Goal: Information Seeking & Learning: Learn about a topic

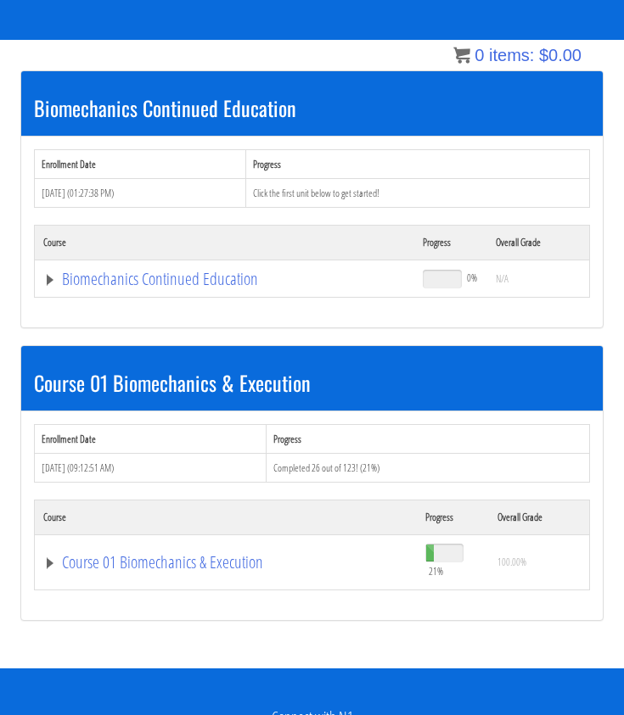
scroll to position [246, 0]
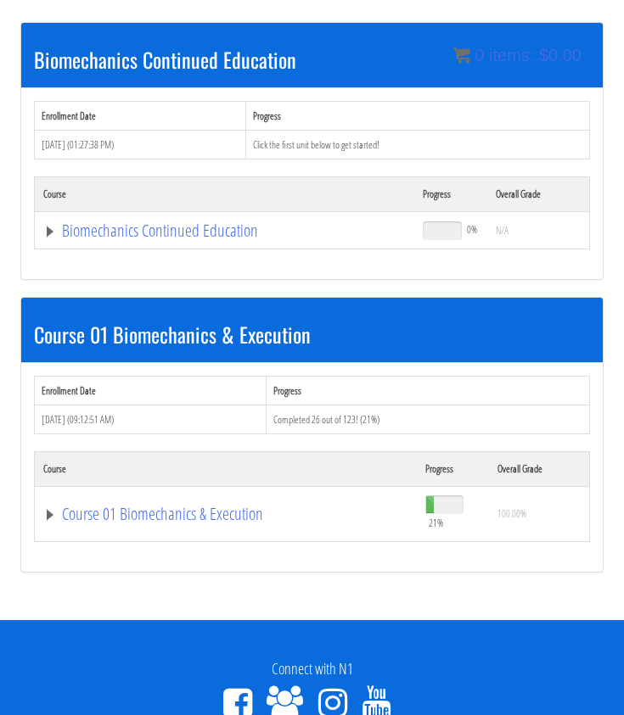
click at [148, 250] on td "Course 01 Biomechanics & Execution" at bounding box center [224, 230] width 379 height 37
click at [148, 239] on link "Course 01 Biomechanics & Execution" at bounding box center [224, 230] width 362 height 17
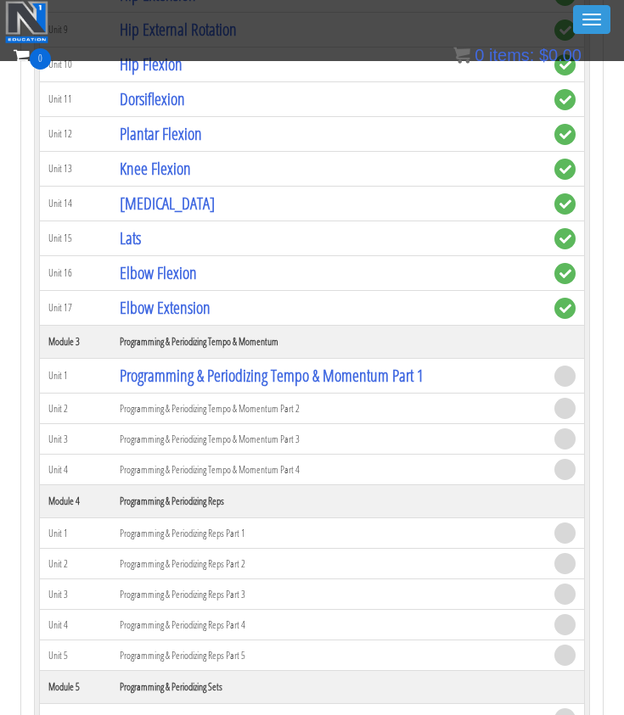
scroll to position [1414, 0]
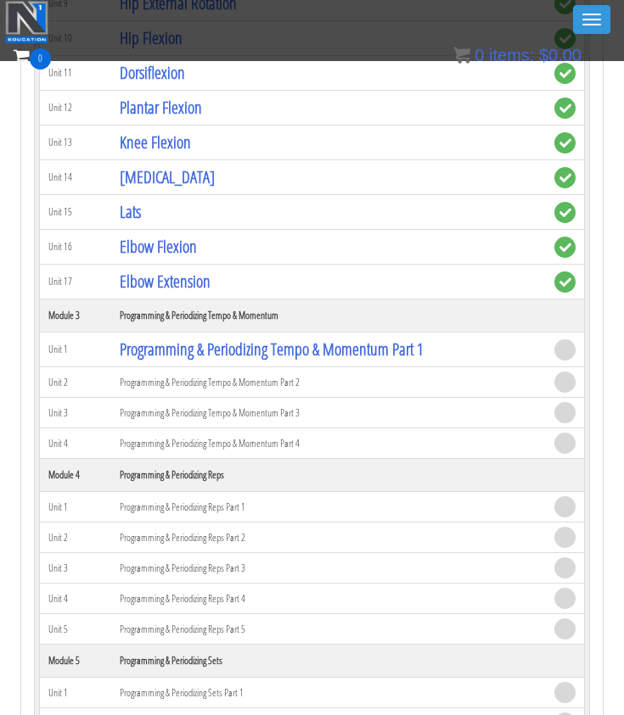
click at [223, 362] on td "Programming & Periodizing Tempo & Momentum Part 1" at bounding box center [328, 350] width 435 height 35
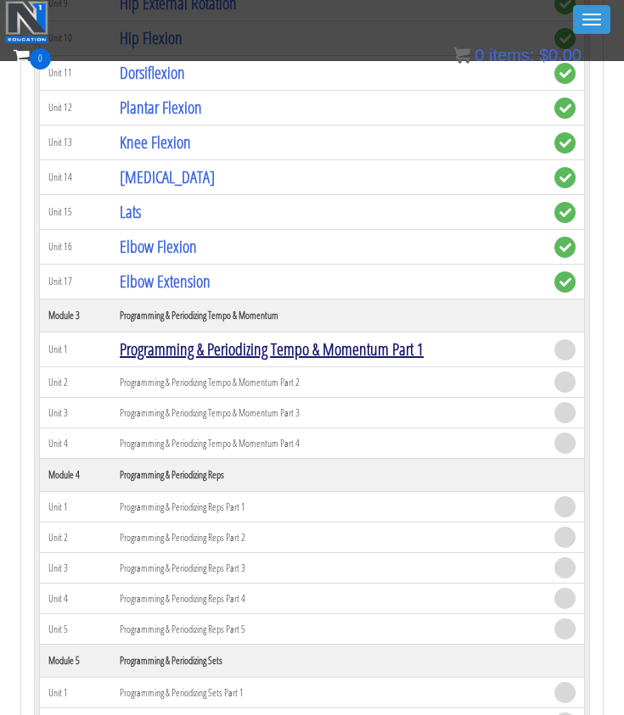
click at [223, 355] on link "Programming & Periodizing Tempo & Momentum Part 1" at bounding box center [272, 349] width 304 height 23
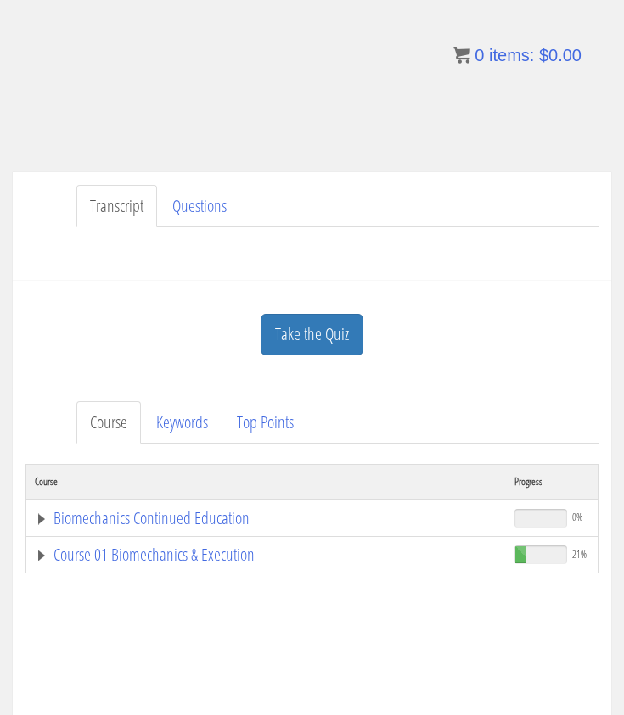
scroll to position [297, 0]
click at [308, 328] on link "Take the Quiz" at bounding box center [312, 335] width 103 height 42
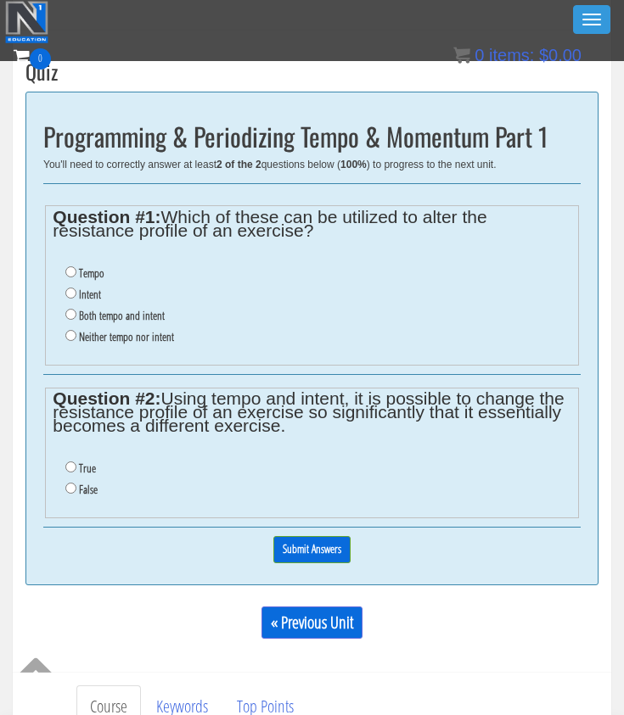
scroll to position [496, 0]
click at [133, 309] on label "Both tempo and intent" at bounding box center [122, 316] width 86 height 14
click at [76, 309] on input "Both tempo and intent" at bounding box center [70, 314] width 11 height 11
radio input "true"
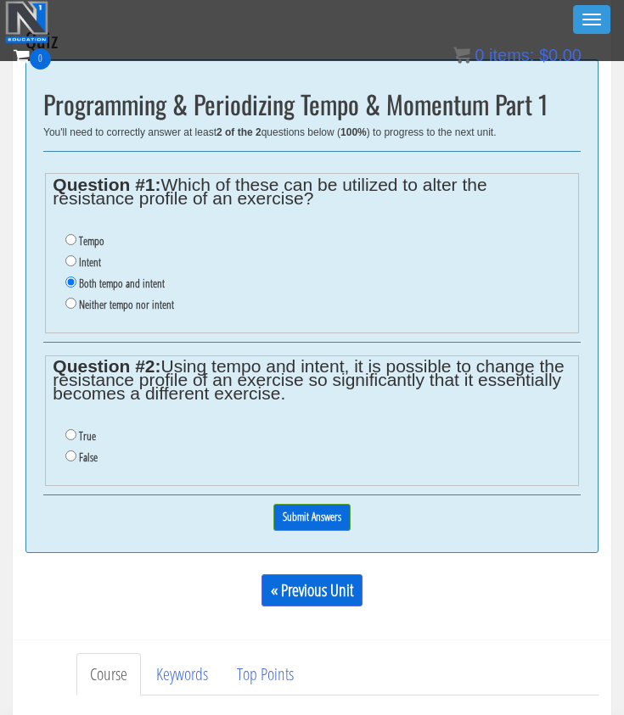
scroll to position [534, 0]
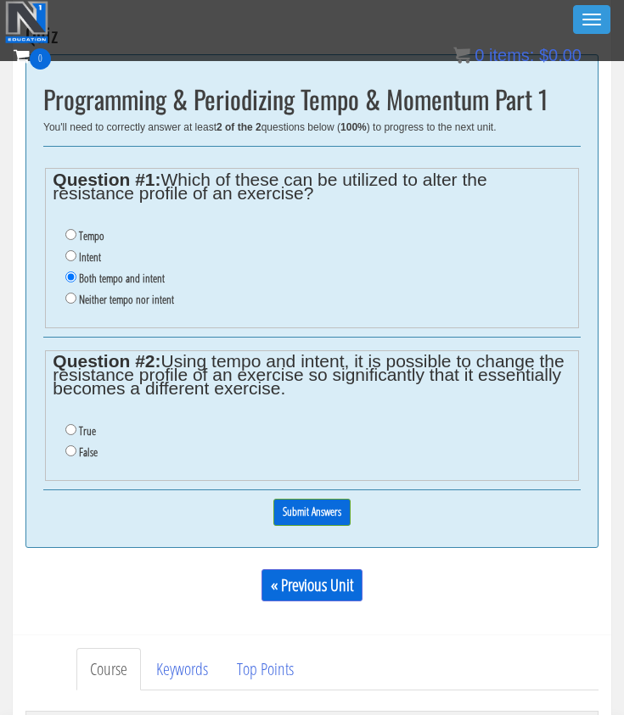
click at [86, 424] on label "True" at bounding box center [87, 431] width 17 height 14
click at [76, 424] on input "True" at bounding box center [70, 429] width 11 height 11
radio input "true"
click at [305, 499] on input "Submit Answers" at bounding box center [311, 512] width 77 height 26
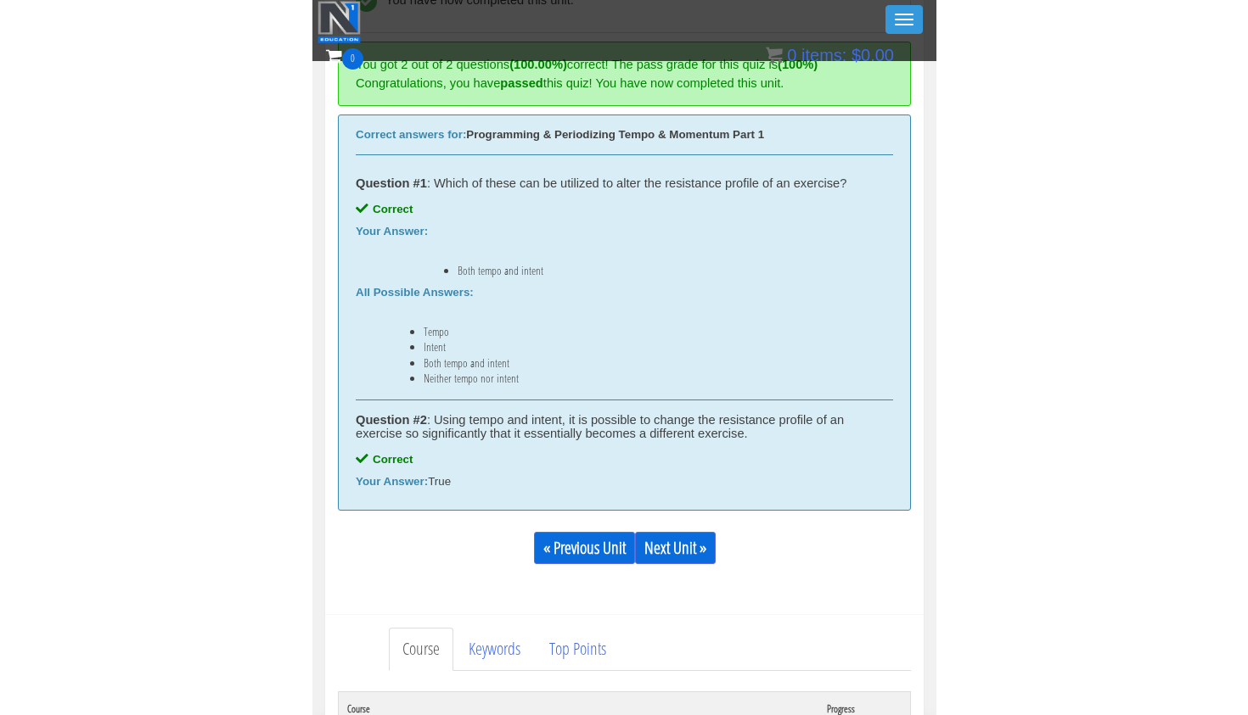
scroll to position [631, 0]
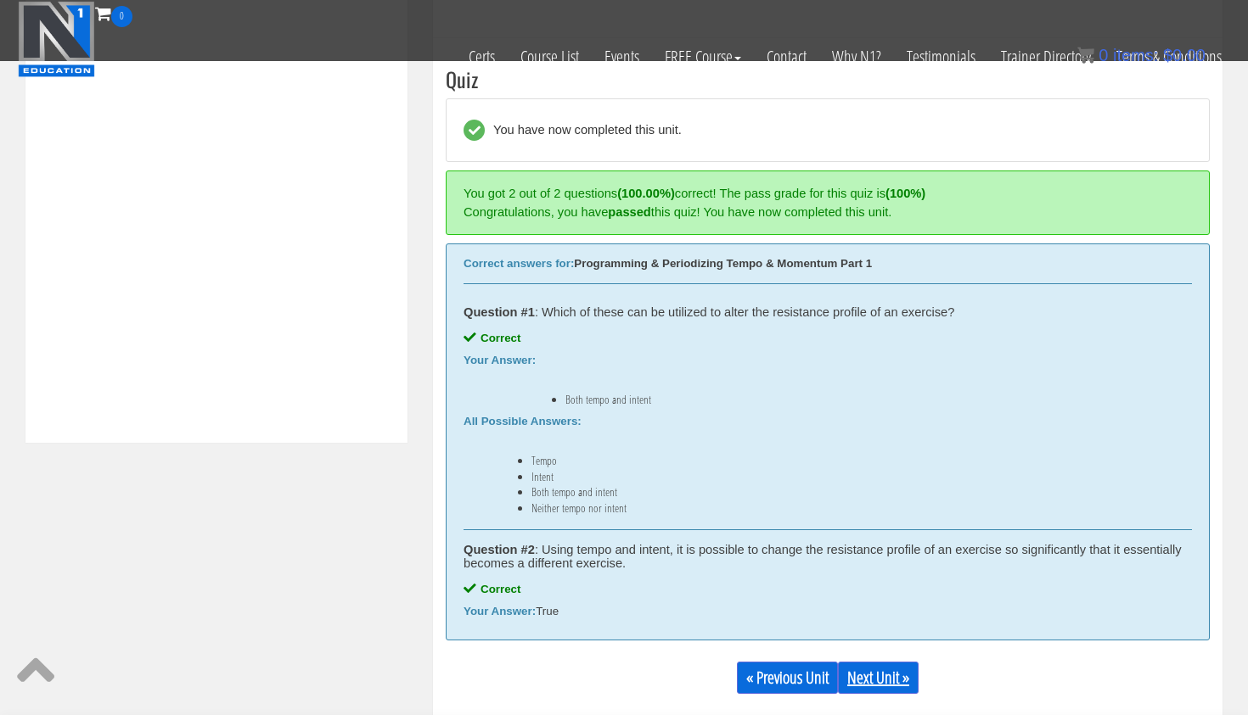
click at [623, 666] on link "Next Unit »" at bounding box center [878, 678] width 81 height 32
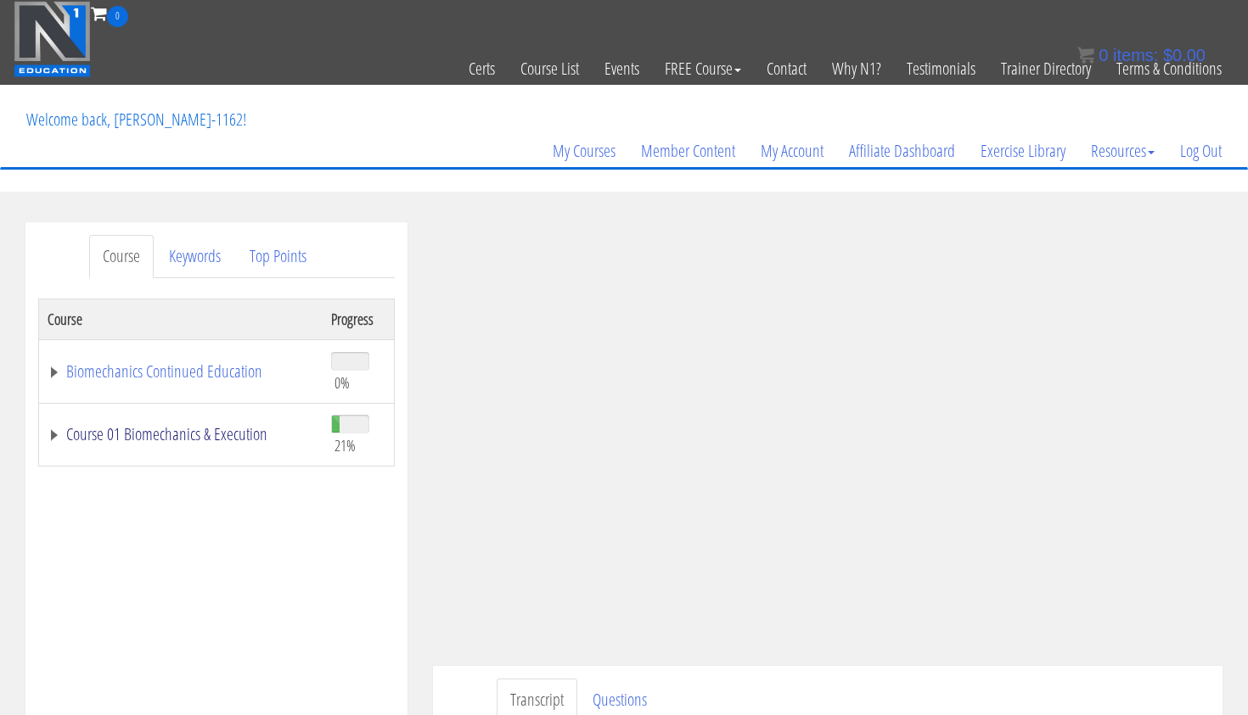
click at [188, 436] on link "Course 01 Biomechanics & Execution" at bounding box center [181, 434] width 266 height 17
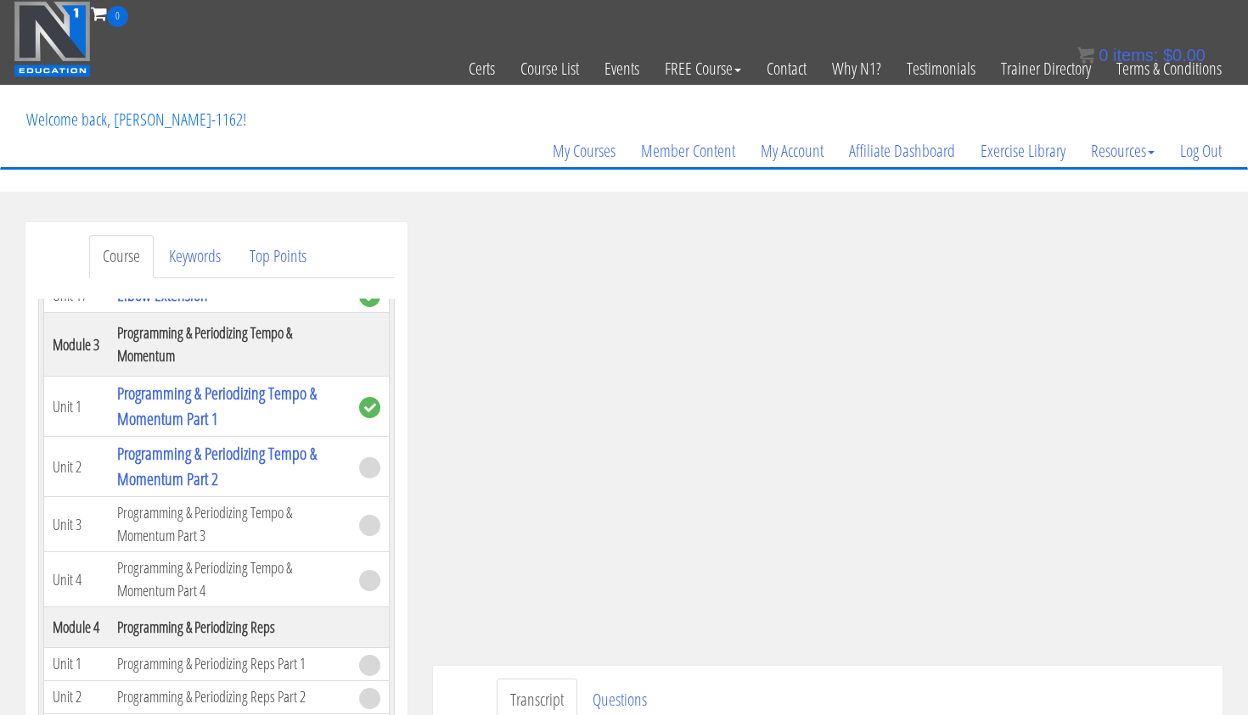
scroll to position [1132, 0]
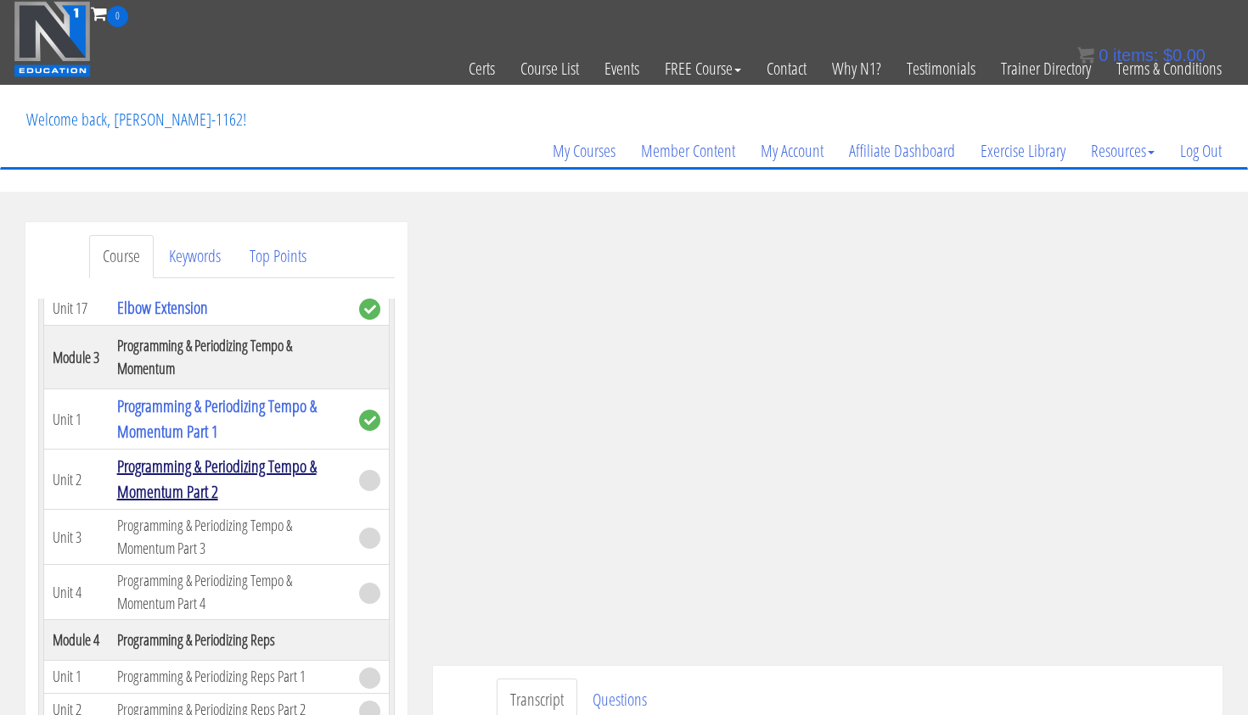
click at [234, 503] on link "Programming & Periodizing Tempo & Momentum Part 2" at bounding box center [216, 479] width 199 height 48
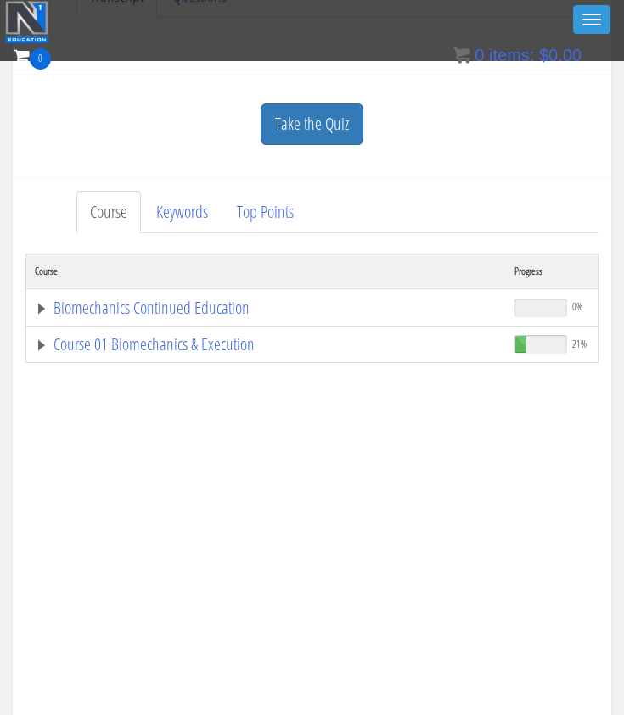
scroll to position [463, 0]
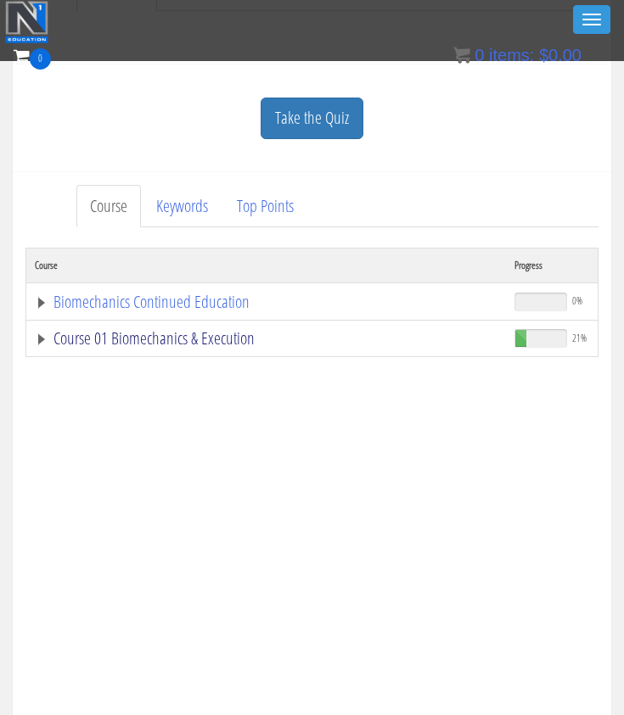
click at [222, 343] on link "Course 01 Biomechanics & Execution" at bounding box center [266, 338] width 463 height 17
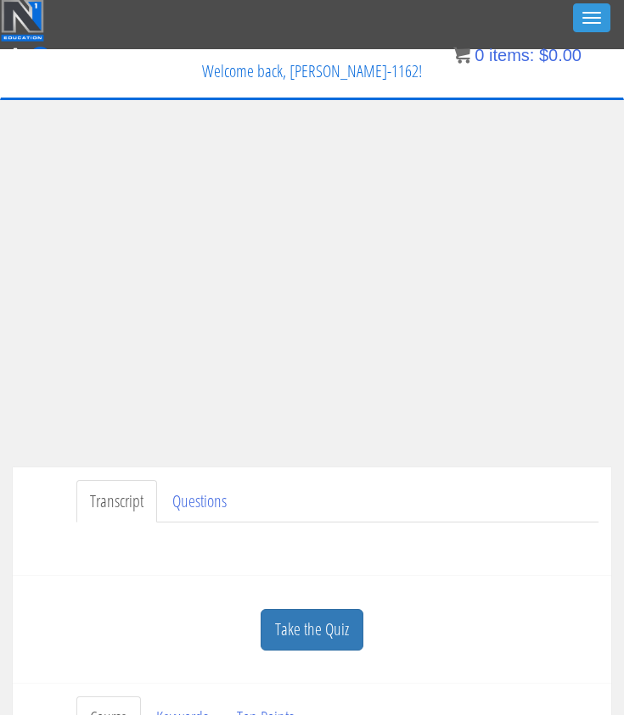
scroll to position [4, 0]
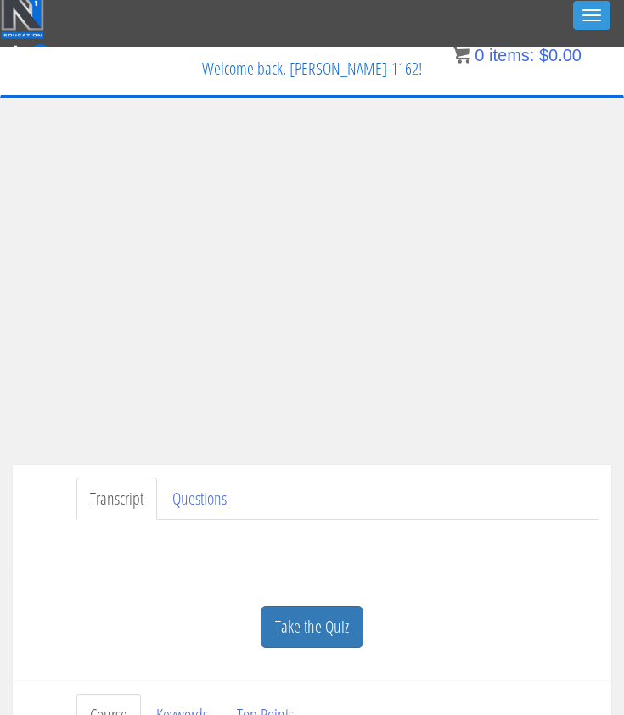
click at [388, 553] on div "Have a question on this unit? Please submit it here: Name * First Last Email * *" at bounding box center [311, 540] width 573 height 41
click at [323, 632] on link "Take the Quiz" at bounding box center [312, 628] width 103 height 42
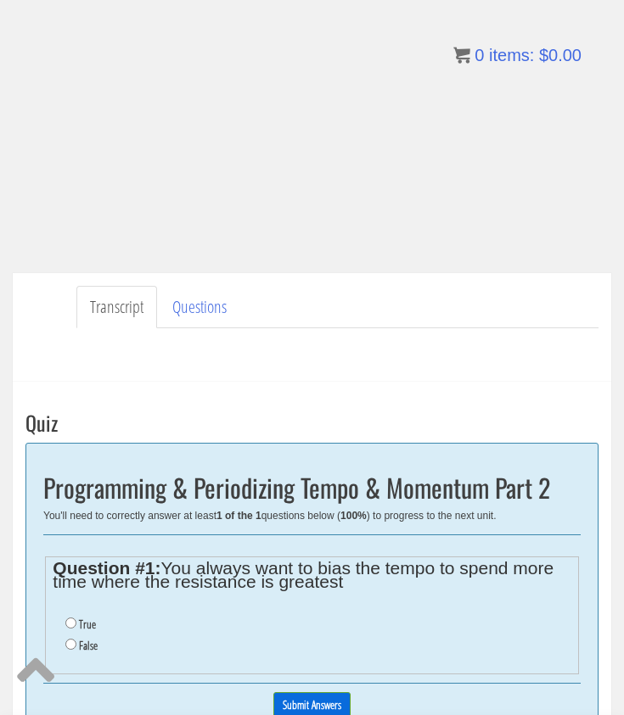
scroll to position [192, 0]
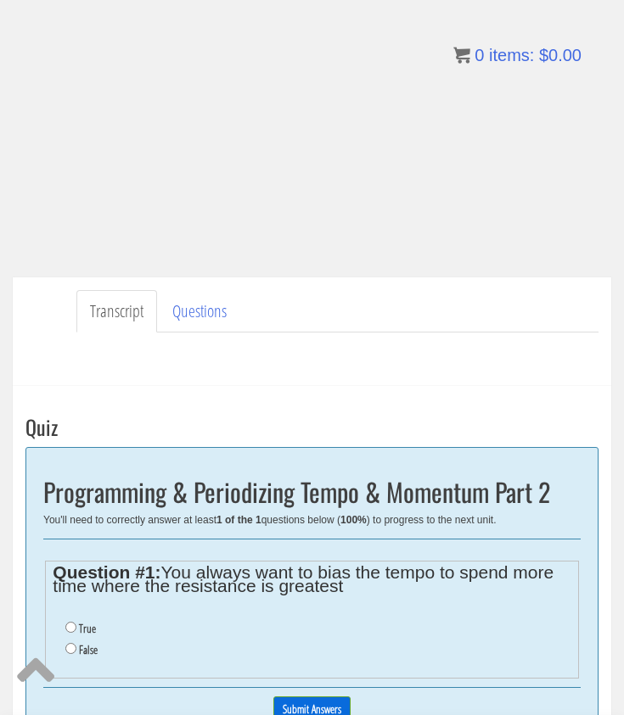
click at [327, 407] on div "Take the Quiz Quiz Programming & Periodizing Tempo & Momentum Part 2 You'll nee…" at bounding box center [312, 609] width 598 height 446
click at [82, 624] on label "True" at bounding box center [87, 629] width 17 height 14
click at [76, 624] on input "True" at bounding box center [70, 627] width 11 height 11
radio input "true"
click at [298, 708] on input "Submit Answers" at bounding box center [311, 710] width 77 height 26
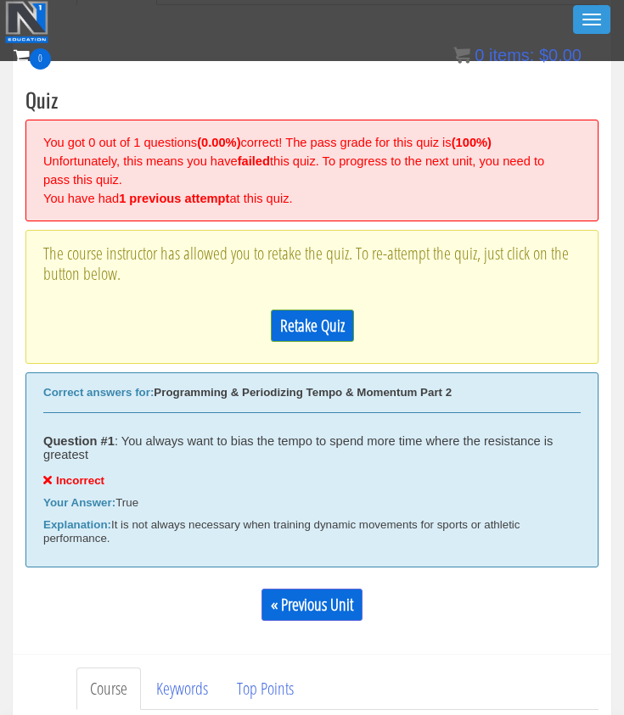
scroll to position [473, 0]
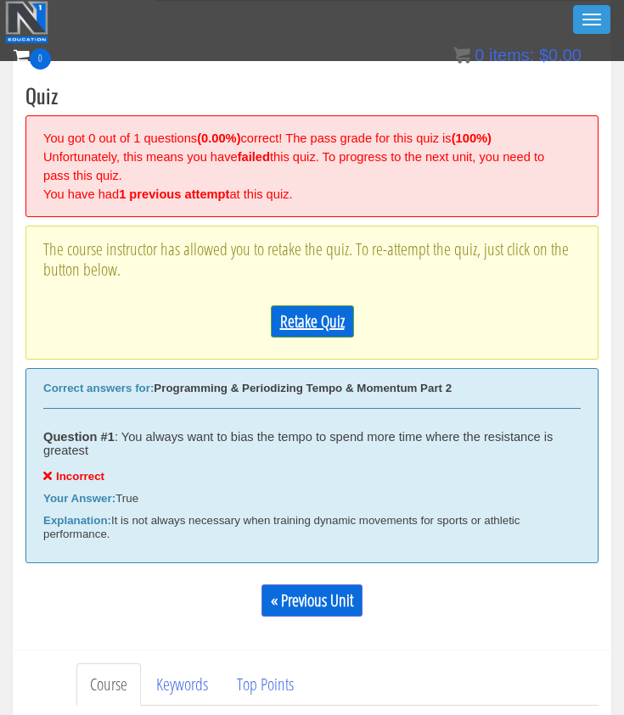
click at [321, 324] on link "Retake Quiz" at bounding box center [312, 322] width 83 height 32
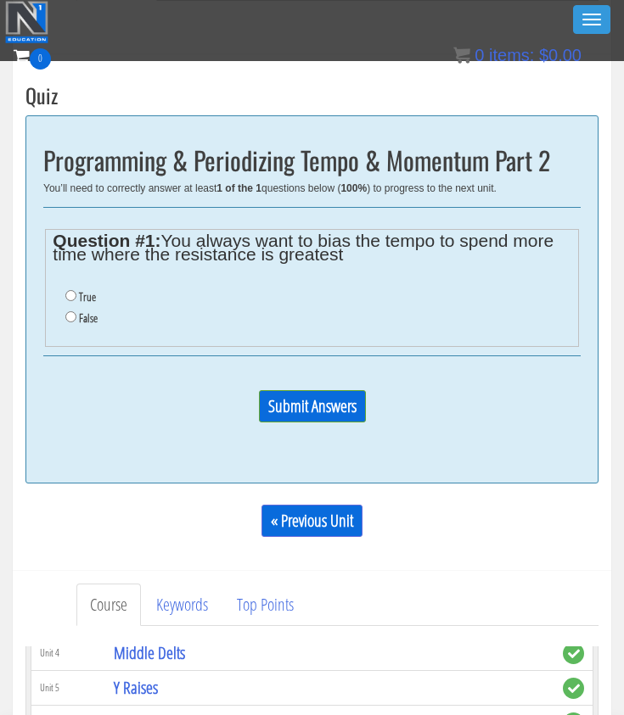
click at [83, 323] on li "False" at bounding box center [317, 318] width 505 height 21
click at [83, 311] on label "False" at bounding box center [88, 318] width 19 height 14
click at [76, 311] on input "False" at bounding box center [70, 316] width 11 height 11
radio input "true"
click at [332, 400] on input "Submit Answers" at bounding box center [312, 406] width 107 height 32
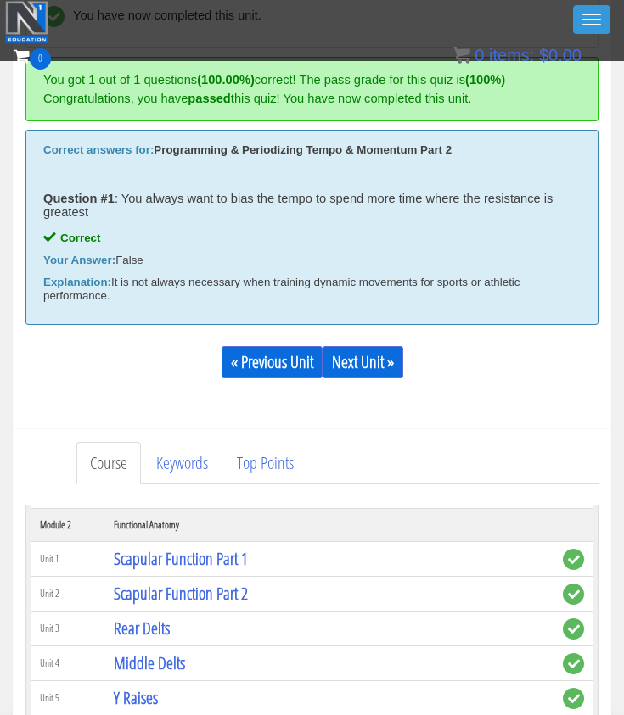
scroll to position [459, 0]
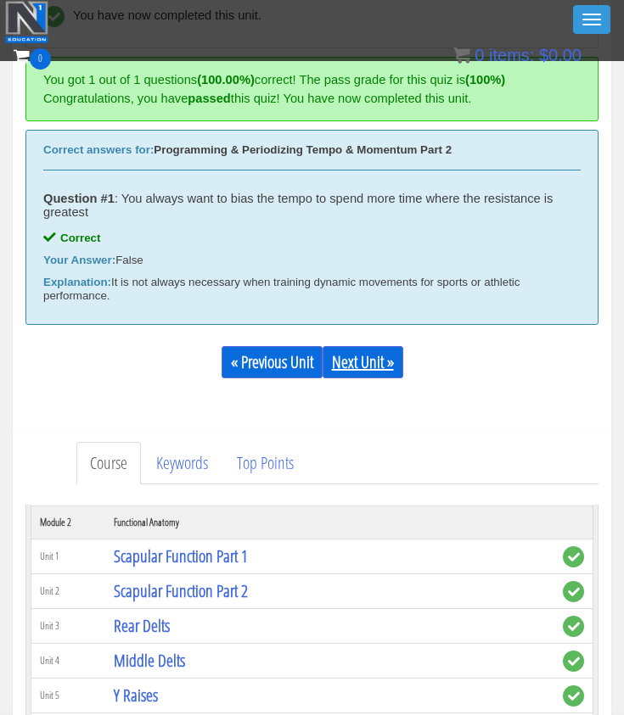
click at [363, 370] on link "Next Unit »" at bounding box center [363, 362] width 81 height 32
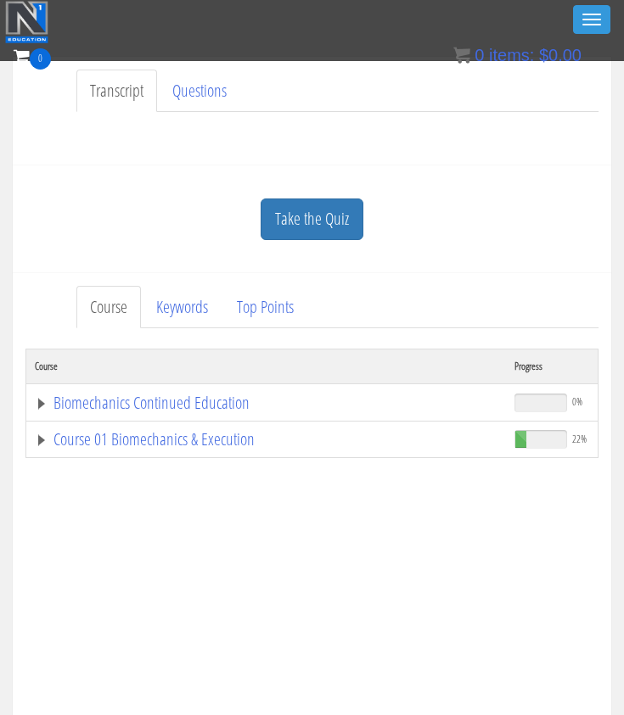
scroll to position [391, 0]
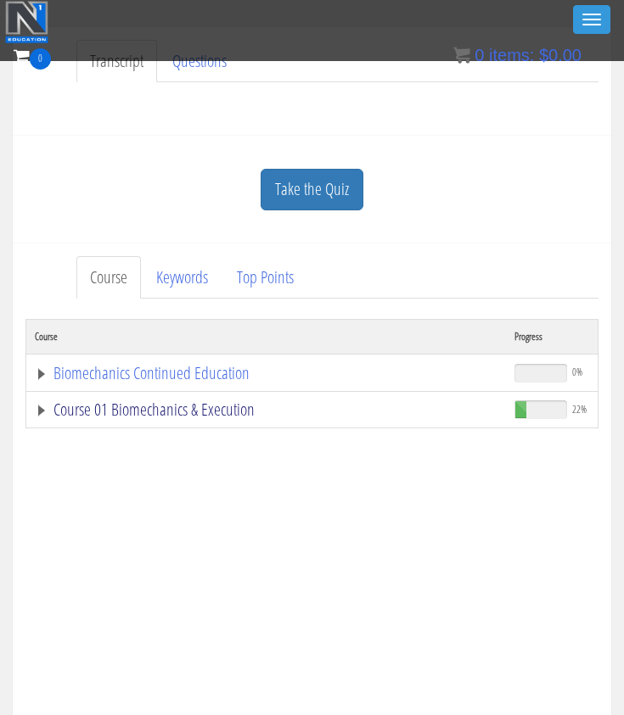
click at [44, 407] on link "Course 01 Biomechanics & Execution" at bounding box center [266, 409] width 463 height 17
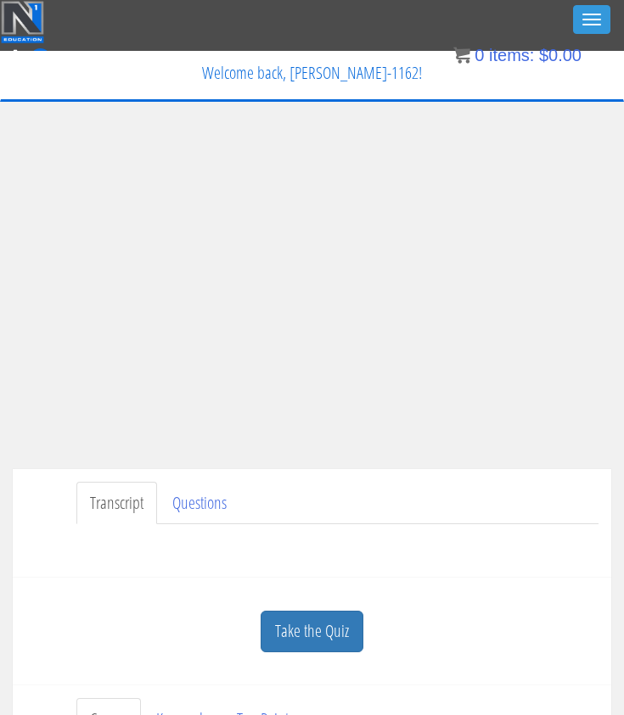
scroll to position [0, 0]
